Goal: Information Seeking & Learning: Check status

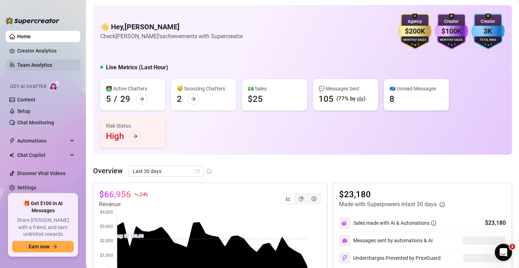
click at [47, 67] on link "Team Analytics" at bounding box center [34, 65] width 35 height 6
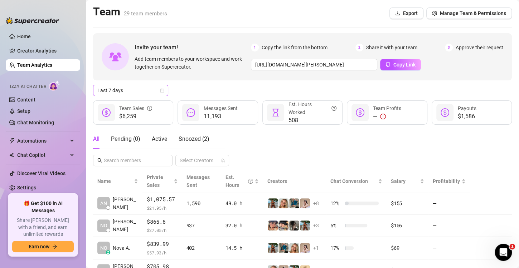
click at [160, 90] on icon "calendar" at bounding box center [162, 91] width 4 height 4
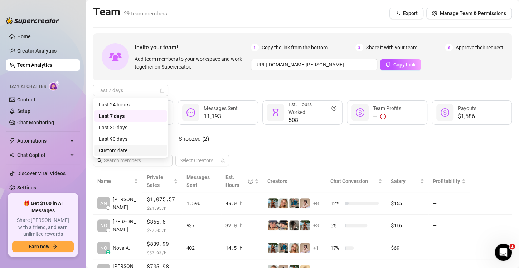
click at [116, 149] on div "Custom date" at bounding box center [131, 151] width 64 height 8
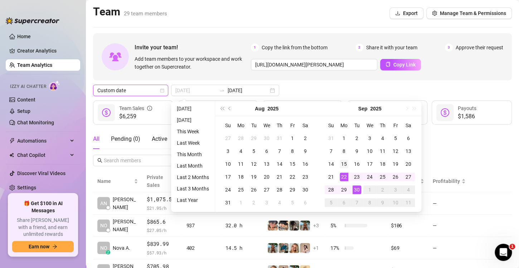
type input "[DATE]"
click at [344, 164] on div "15" at bounding box center [344, 164] width 9 height 9
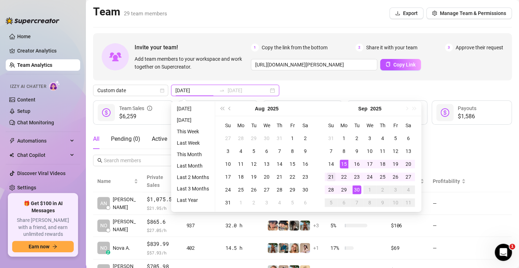
type input "[DATE]"
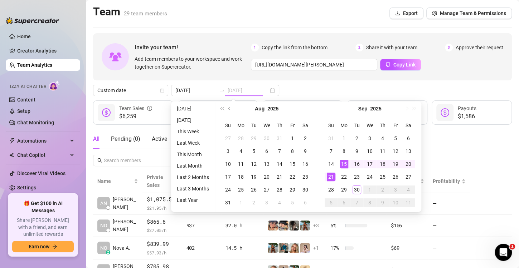
click at [332, 176] on div "21" at bounding box center [331, 177] width 9 height 9
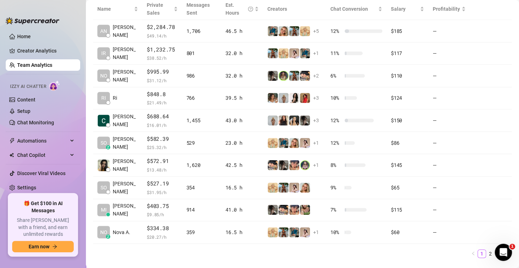
scroll to position [188, 0]
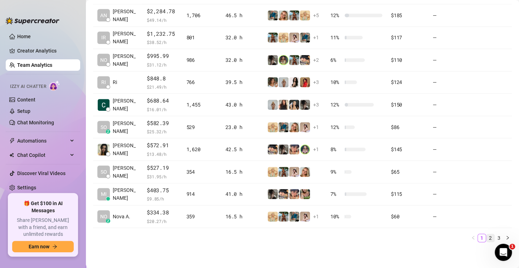
click at [486, 236] on link "2" at bounding box center [490, 238] width 8 height 8
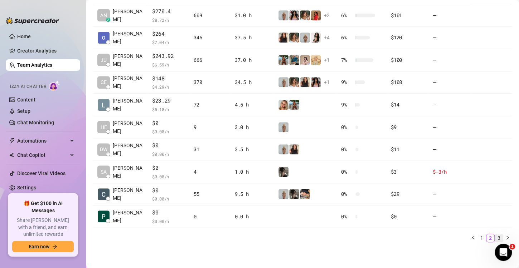
click at [495, 238] on link "3" at bounding box center [499, 238] width 8 height 8
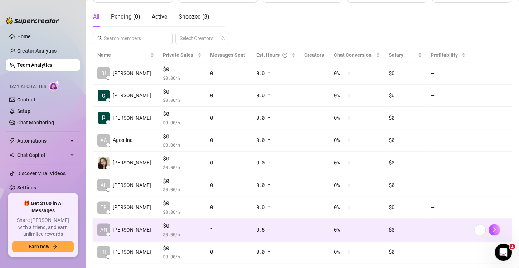
scroll to position [158, 0]
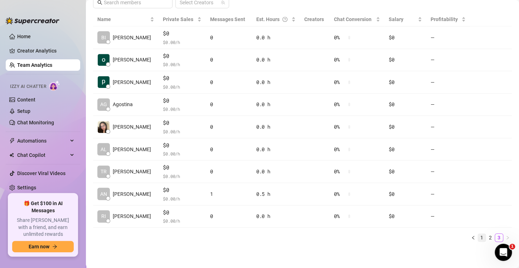
click at [478, 239] on link "1" at bounding box center [482, 238] width 8 height 8
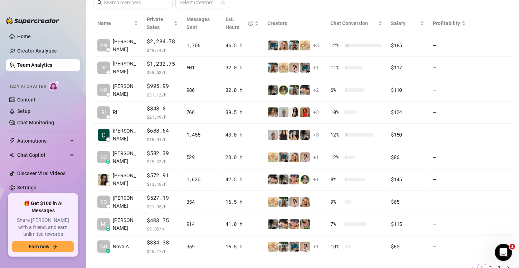
drag, startPoint x: 229, startPoint y: 265, endPoint x: 251, endPoint y: 267, distance: 21.6
click at [229, 265] on ul "1 2 3" at bounding box center [302, 268] width 419 height 9
click at [486, 265] on link "2" at bounding box center [490, 269] width 8 height 8
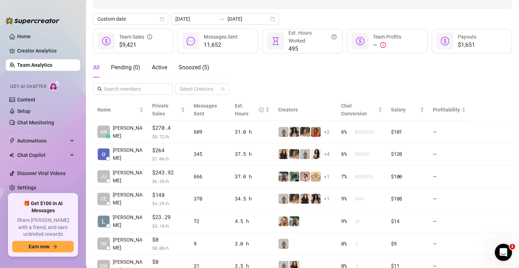
scroll to position [0, 0]
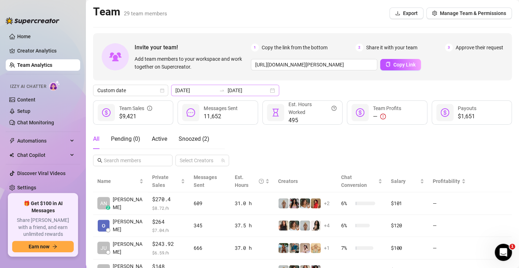
click at [265, 89] on div "[DATE] [DATE]" at bounding box center [225, 90] width 108 height 11
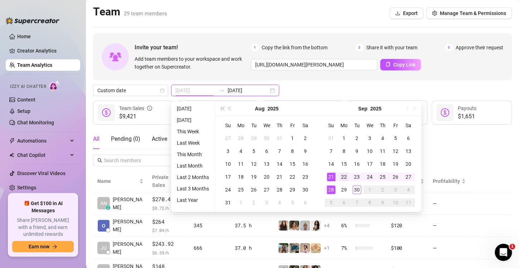
type input "[DATE]"
click at [343, 176] on div "22" at bounding box center [344, 177] width 9 height 9
type input "[DATE]"
click at [334, 189] on div "28" at bounding box center [331, 190] width 9 height 9
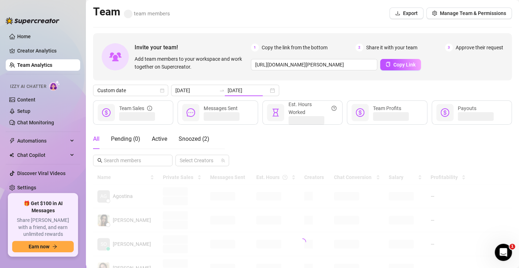
click at [329, 89] on div "Custom date [DATE] [DATE]" at bounding box center [302, 90] width 419 height 11
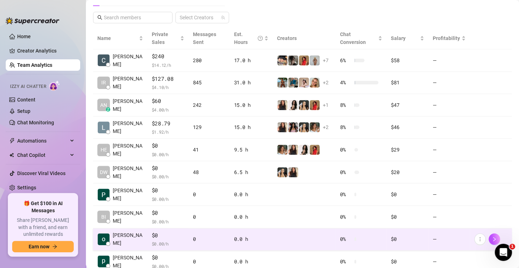
scroll to position [188, 0]
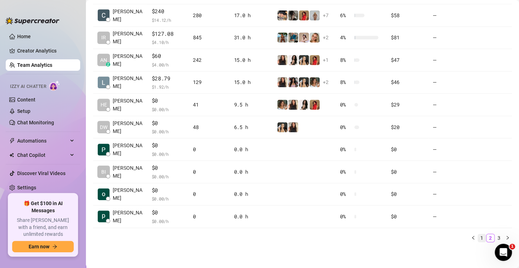
click at [478, 239] on link "1" at bounding box center [482, 238] width 8 height 8
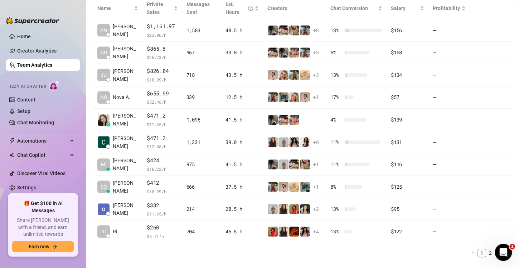
scroll to position [175, 0]
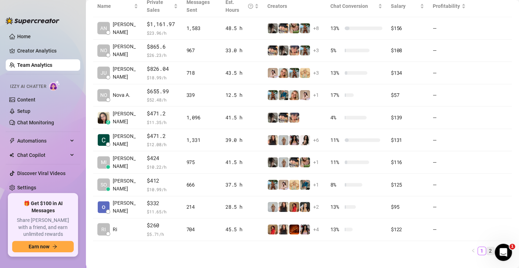
click at [486, 248] on link "2" at bounding box center [490, 251] width 8 height 8
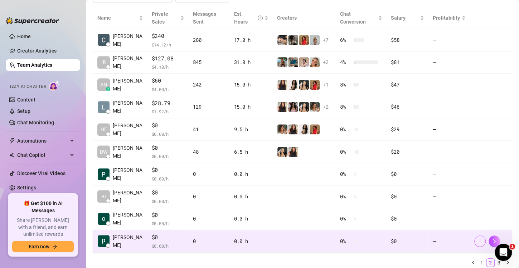
scroll to position [188, 0]
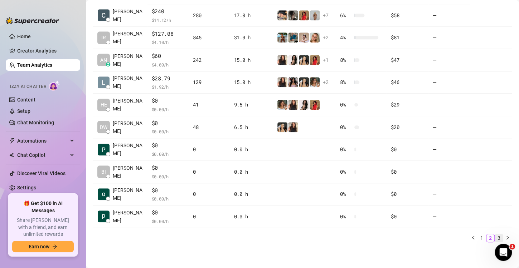
click at [495, 236] on link "3" at bounding box center [499, 238] width 8 height 8
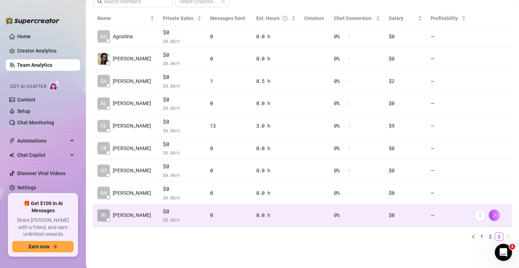
scroll to position [158, 0]
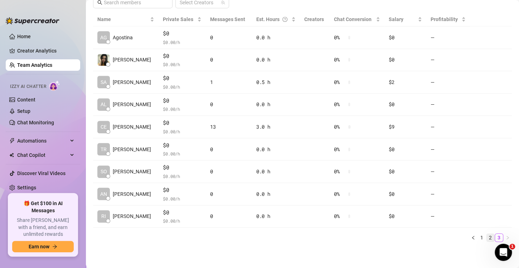
click at [486, 239] on link "2" at bounding box center [490, 238] width 8 height 8
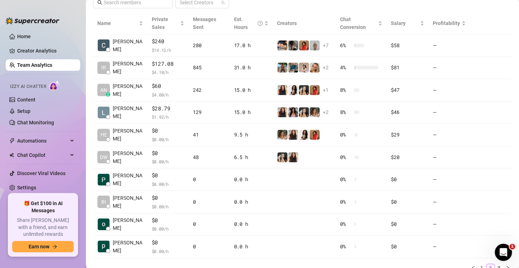
scroll to position [0, 0]
